Goal: Information Seeking & Learning: Learn about a topic

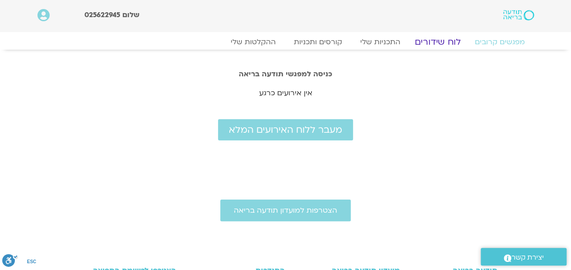
click at [441, 43] on link "לוח שידורים" at bounding box center [437, 42] width 68 height 11
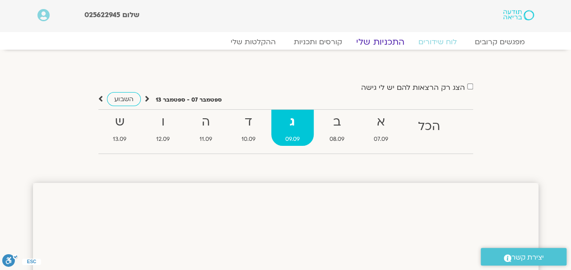
click at [380, 40] on link "התכניות שלי" at bounding box center [380, 42] width 70 height 11
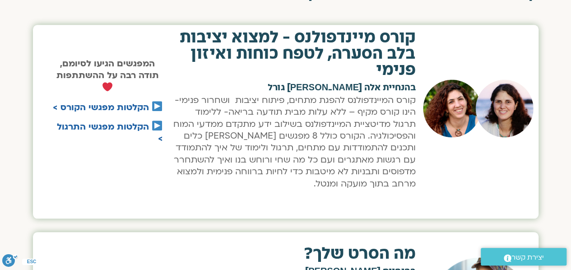
scroll to position [354, 0]
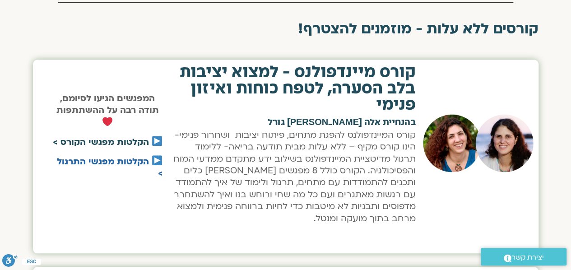
click at [127, 142] on link "הקלטות מפגשי הקורס >" at bounding box center [101, 142] width 96 height 12
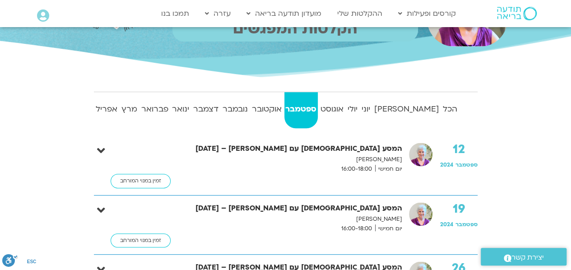
scroll to position [126, 0]
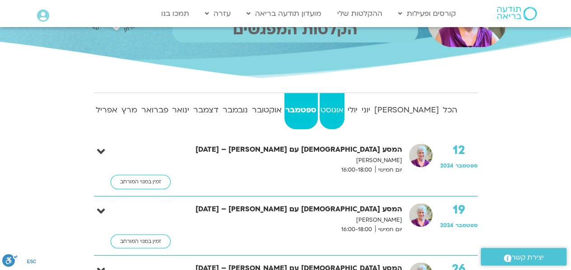
click at [345, 106] on strong "אוגוסט" at bounding box center [331, 110] width 25 height 14
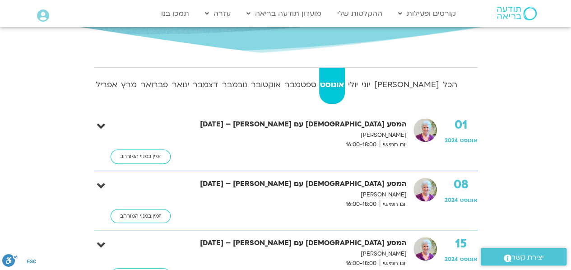
scroll to position [151, 0]
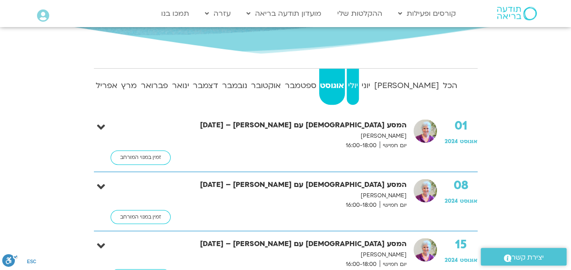
click at [359, 82] on strong "יולי" at bounding box center [352, 86] width 12 height 14
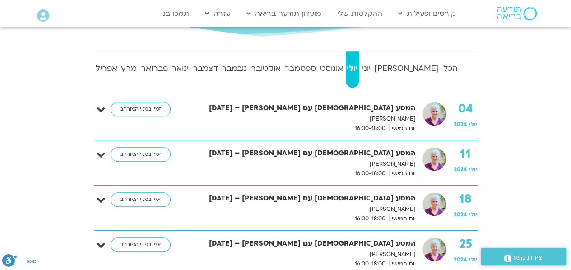
scroll to position [167, 0]
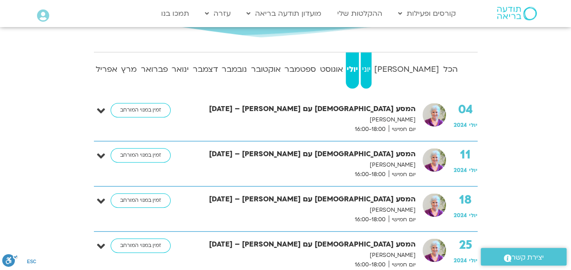
click at [371, 63] on strong "יוני" at bounding box center [365, 70] width 10 height 14
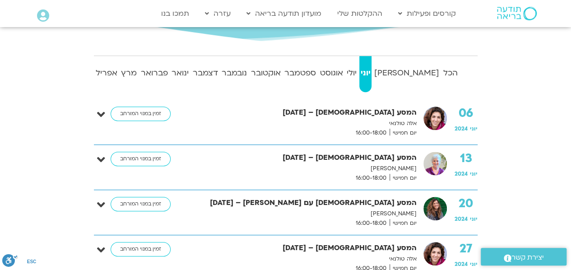
scroll to position [162, 0]
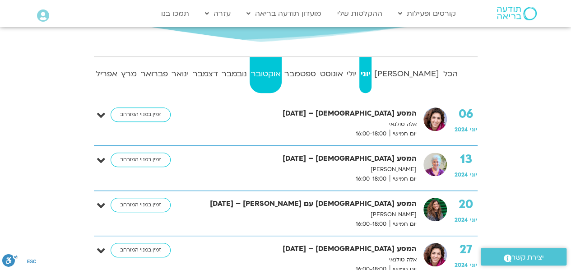
click at [281, 70] on strong "אוקטובר" at bounding box center [265, 74] width 32 height 14
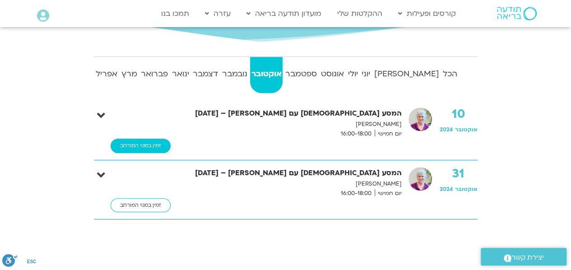
click at [144, 145] on link "זמין במנוי המורחב" at bounding box center [141, 145] width 60 height 14
